Goal: Communication & Community: Share content

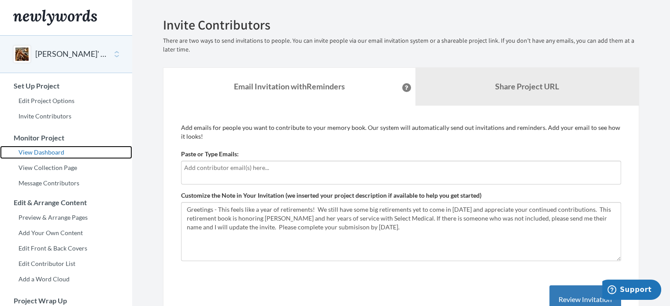
drag, startPoint x: 51, startPoint y: 152, endPoint x: 57, endPoint y: 151, distance: 6.2
click at [52, 152] on link "View Dashboard" at bounding box center [66, 152] width 132 height 13
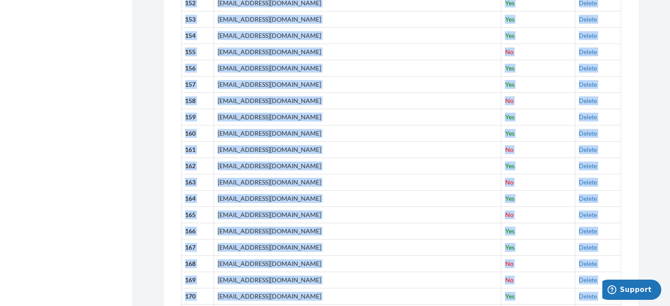
scroll to position [2931, 0]
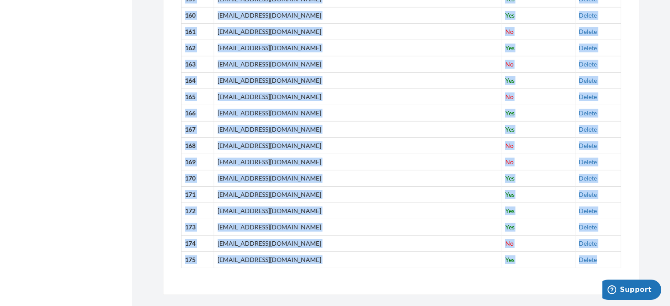
drag, startPoint x: 227, startPoint y: 222, endPoint x: 321, endPoint y: 313, distance: 131.4
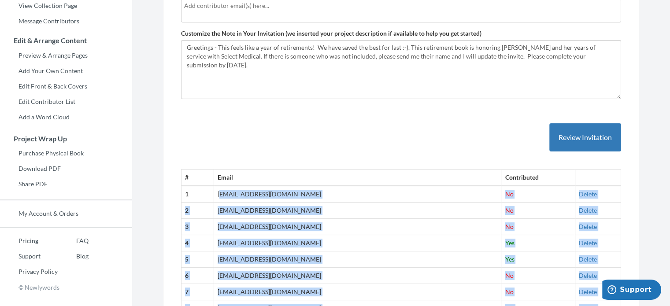
scroll to position [0, 0]
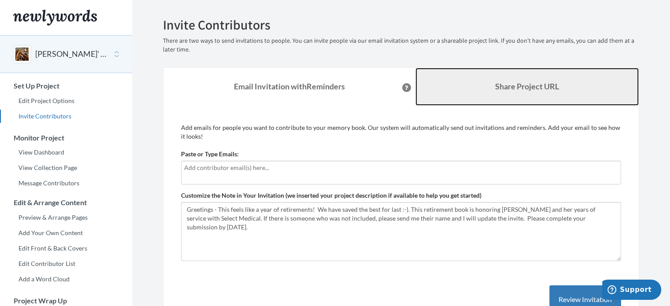
click at [523, 89] on b "Share Project URL" at bounding box center [527, 86] width 64 height 10
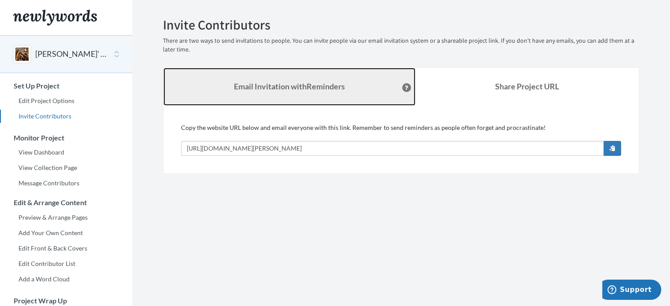
click at [283, 86] on strong "Email Invitation with Reminders" at bounding box center [289, 86] width 111 height 10
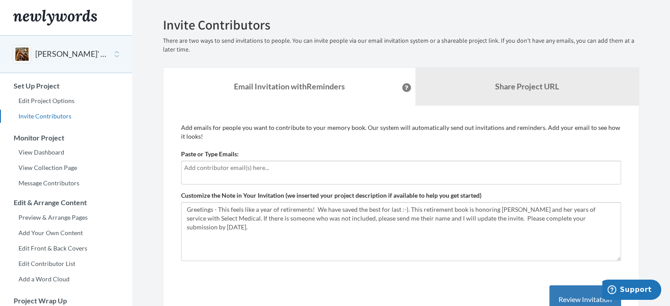
click at [261, 169] on input "text" at bounding box center [401, 168] width 434 height 10
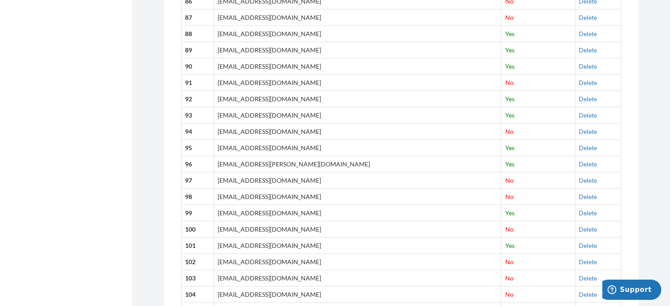
scroll to position [2931, 0]
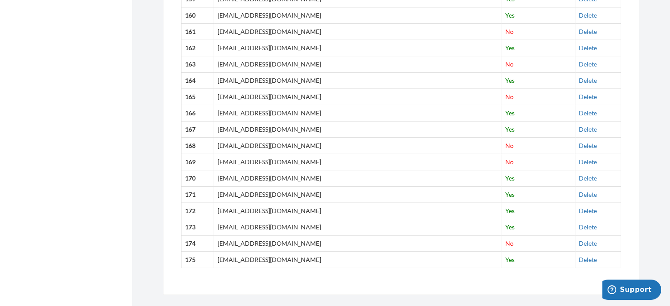
click at [596, 251] on td "Delete" at bounding box center [598, 259] width 46 height 16
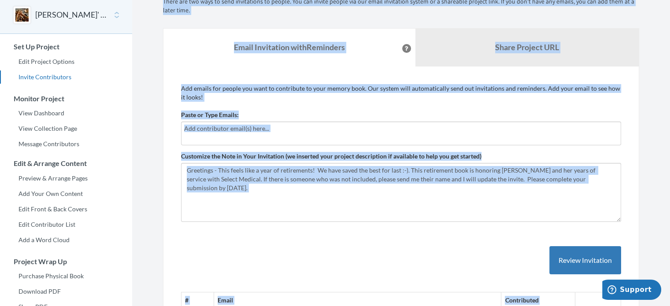
scroll to position [93, 0]
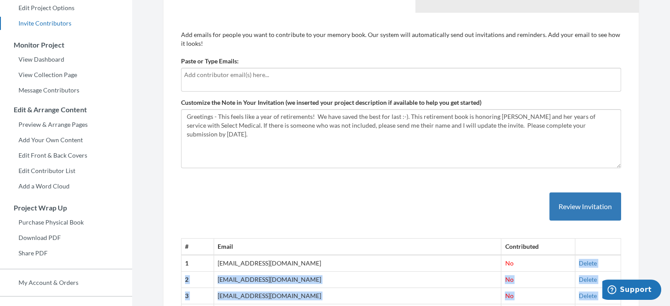
drag, startPoint x: 183, startPoint y: 243, endPoint x: 516, endPoint y: 255, distance: 332.7
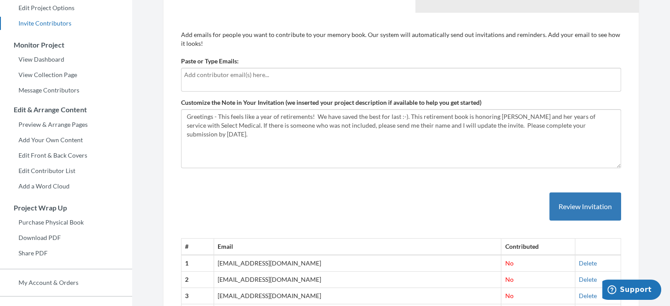
click at [197, 261] on th "1" at bounding box center [197, 263] width 33 height 16
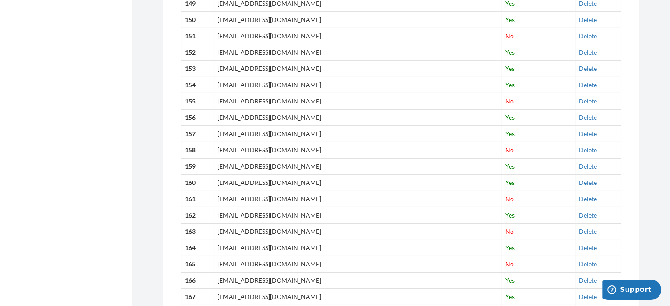
scroll to position [2931, 0]
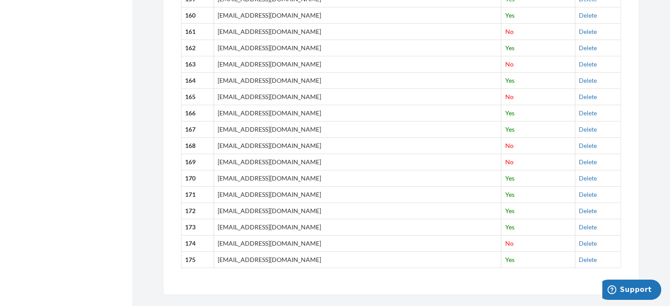
drag, startPoint x: 185, startPoint y: 264, endPoint x: 582, endPoint y: 259, distance: 396.8
copy table "# Email Contributed"
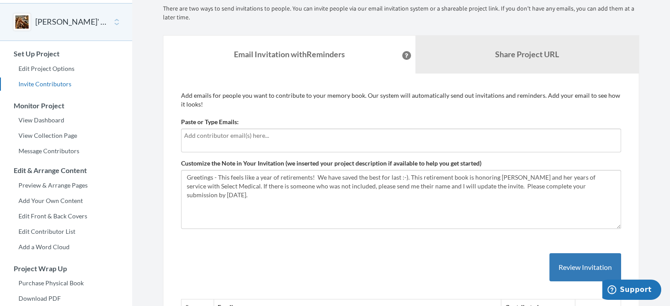
scroll to position [0, 0]
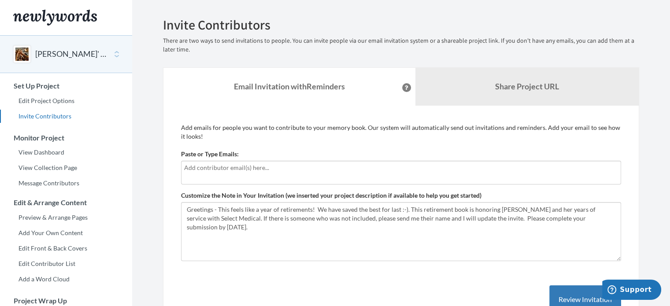
click at [277, 165] on input "text" at bounding box center [401, 168] width 434 height 10
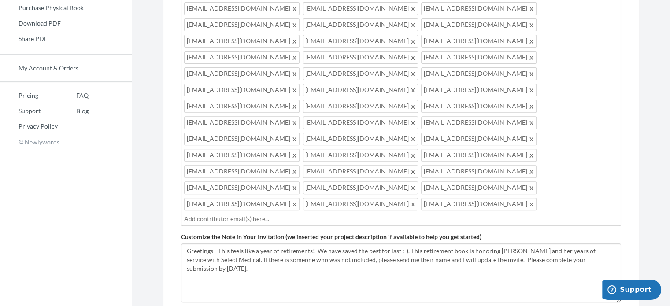
scroll to position [308, 0]
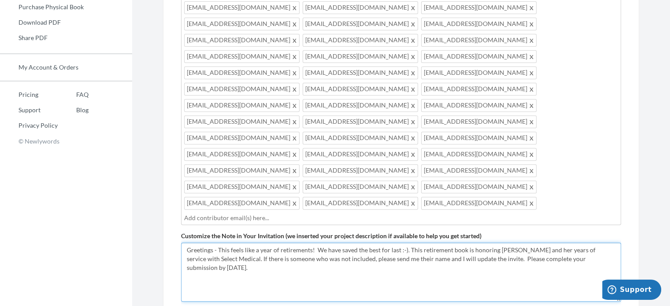
drag, startPoint x: 247, startPoint y: 172, endPoint x: 174, endPoint y: 153, distance: 75.5
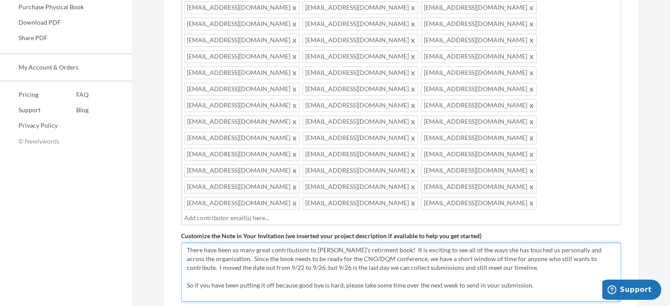
click at [187, 243] on textarea "Greetings - This feels like a year of retirements! We have saved the best for l…" at bounding box center [401, 272] width 440 height 59
drag, startPoint x: 257, startPoint y: 160, endPoint x: 263, endPoint y: 160, distance: 6.2
click at [263, 243] on textarea "Greetings - This feels like a year of retirements! We have saved the best for l…" at bounding box center [401, 272] width 440 height 59
drag, startPoint x: 326, startPoint y: 169, endPoint x: 315, endPoint y: 168, distance: 11.0
click at [315, 243] on textarea "Greetings - This feels like a year of retirements! We have saved the best for l…" at bounding box center [401, 272] width 440 height 59
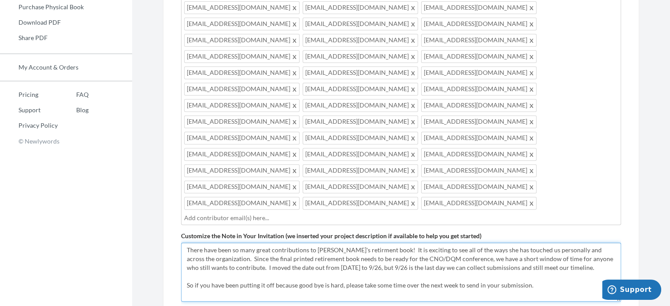
click at [370, 243] on textarea "Greetings - This feels like a year of retirements! We have saved the best for l…" at bounding box center [401, 272] width 440 height 59
click at [539, 243] on textarea "Greetings - This feels like a year of retirements! We have saved the best for l…" at bounding box center [401, 272] width 440 height 59
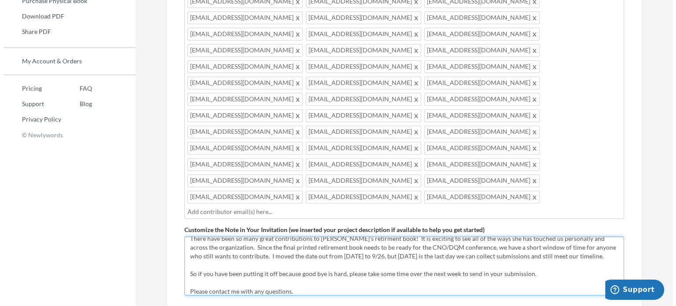
scroll to position [391, 0]
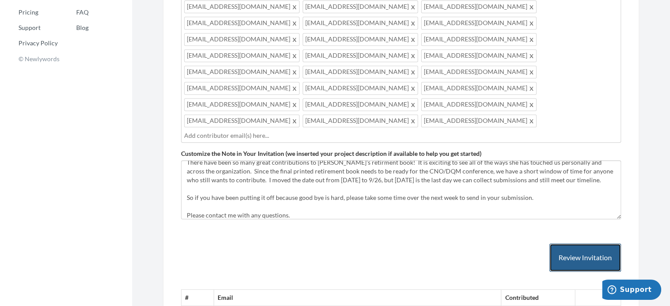
click at [587, 244] on button "Review Invitation" at bounding box center [585, 258] width 72 height 29
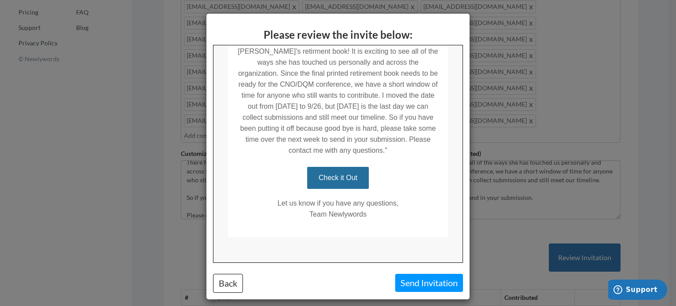
scroll to position [228, 0]
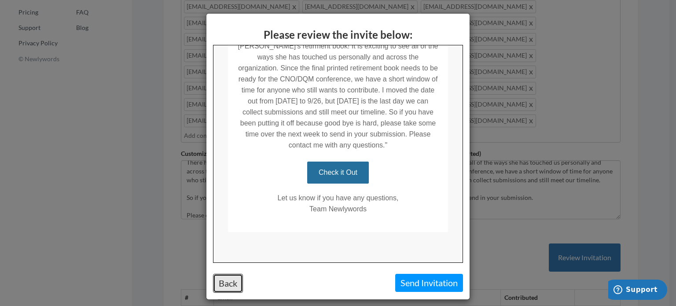
click at [231, 279] on button "Back" at bounding box center [228, 283] width 30 height 19
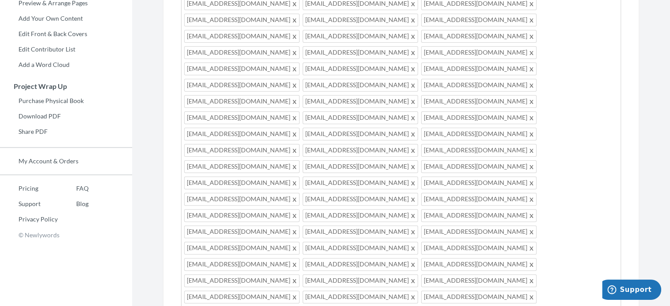
scroll to position [0, 0]
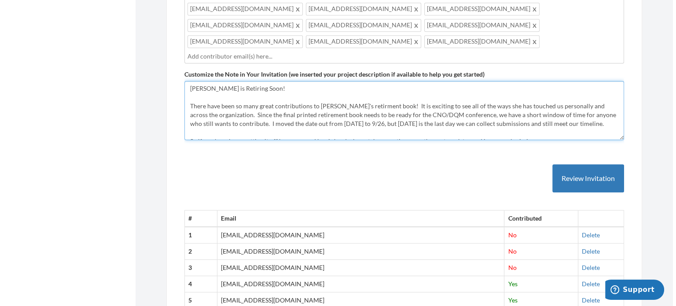
scroll to position [529, 0]
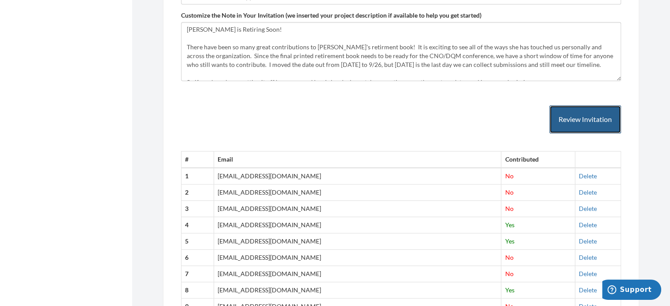
click at [599, 105] on button "Review Invitation" at bounding box center [585, 119] width 72 height 29
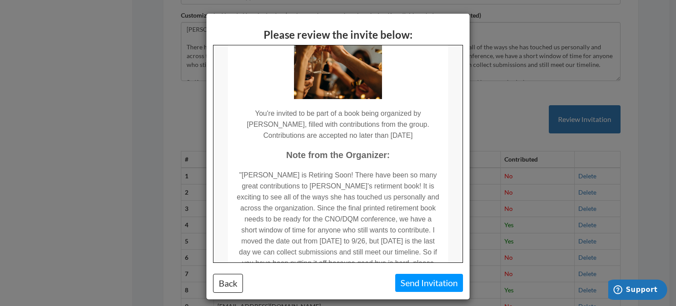
scroll to position [88, 0]
click at [215, 284] on button "Back" at bounding box center [228, 283] width 30 height 19
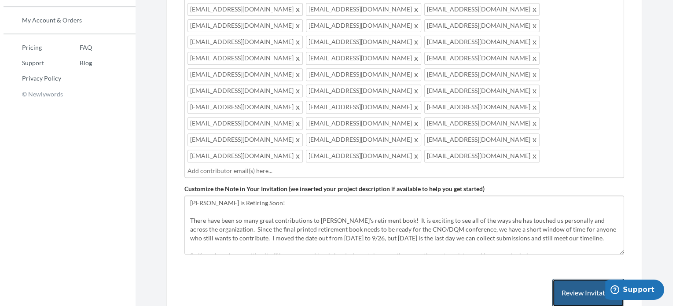
scroll to position [353, 0]
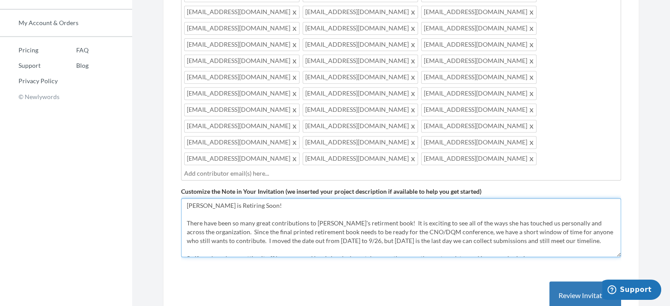
click at [349, 198] on textarea "Greetings - This feels like a year of retirements! We have saved the best for l…" at bounding box center [401, 227] width 440 height 59
type textarea "Gloria Skinner is Retiring Soon! There have been so many great contributions to…"
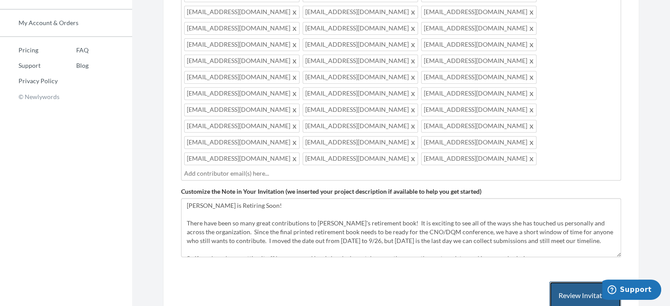
click at [597, 281] on button "Review Invitation" at bounding box center [585, 295] width 72 height 29
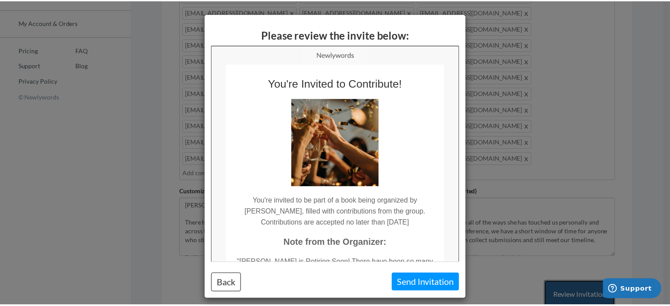
scroll to position [0, 0]
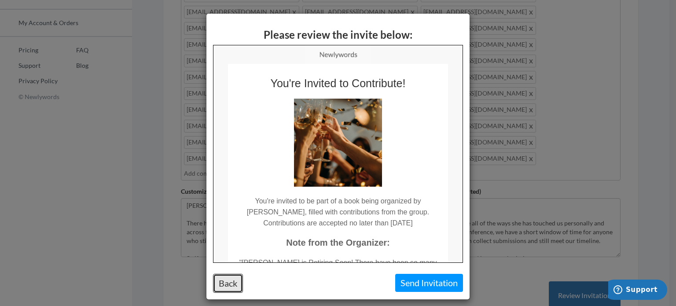
click at [231, 283] on button "Back" at bounding box center [228, 283] width 30 height 19
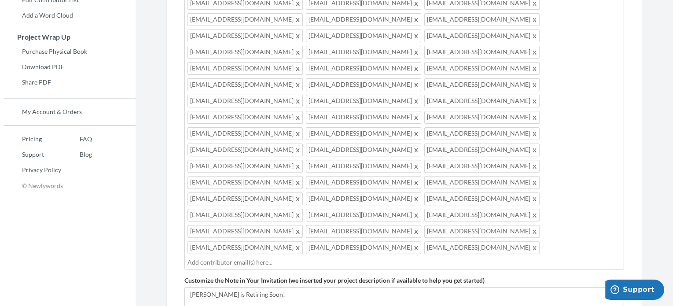
scroll to position [308, 0]
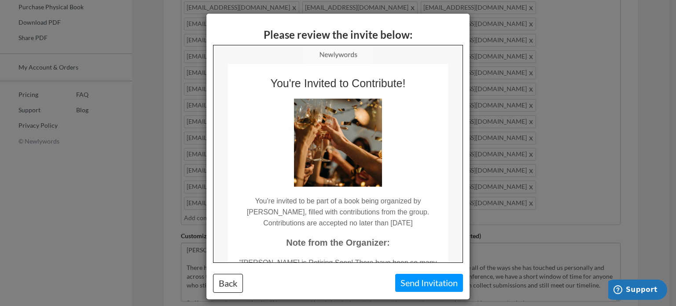
scroll to position [0, 0]
click at [426, 281] on button "Send Invitation" at bounding box center [429, 283] width 68 height 18
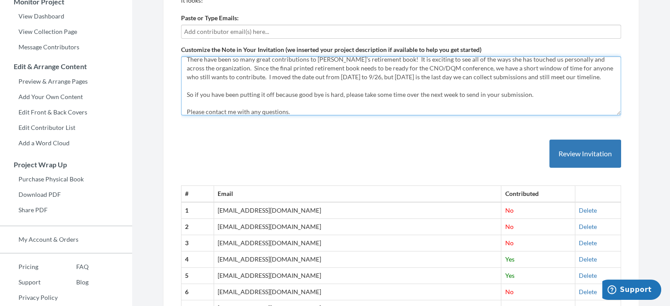
scroll to position [26, 0]
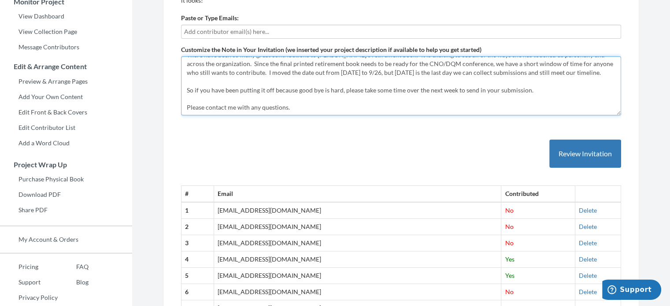
drag, startPoint x: 187, startPoint y: 63, endPoint x: 554, endPoint y: 130, distance: 373.9
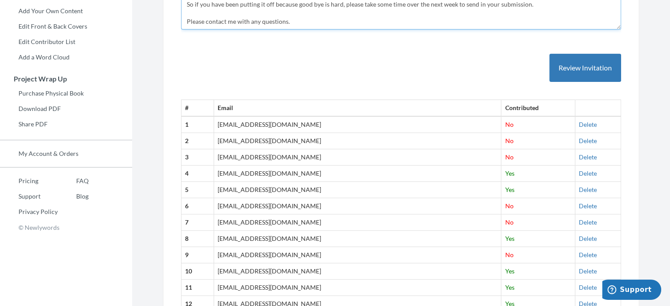
scroll to position [268, 0]
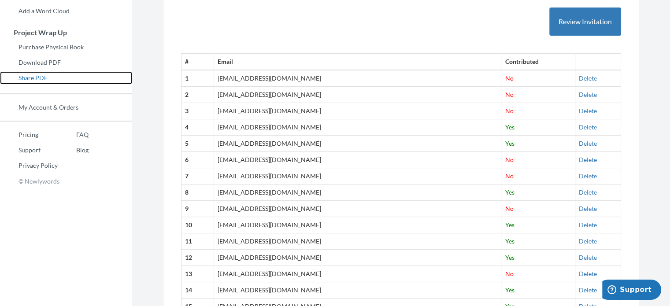
click at [39, 76] on link "Share PDF" at bounding box center [66, 77] width 132 height 13
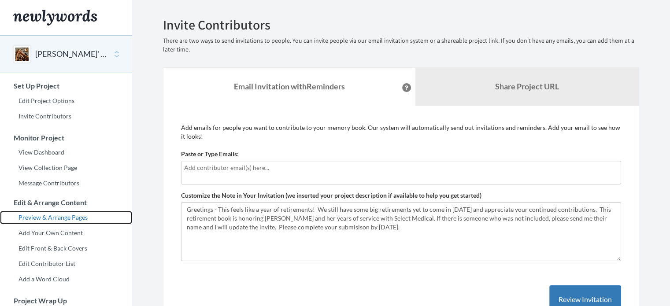
drag, startPoint x: 14, startPoint y: 8, endPoint x: 55, endPoint y: 214, distance: 210.1
click at [55, 214] on link "Preview & Arrange Pages" at bounding box center [66, 217] width 132 height 13
click at [60, 218] on link "Preview & Arrange Pages" at bounding box center [66, 217] width 132 height 13
